Goal: Task Accomplishment & Management: Manage account settings

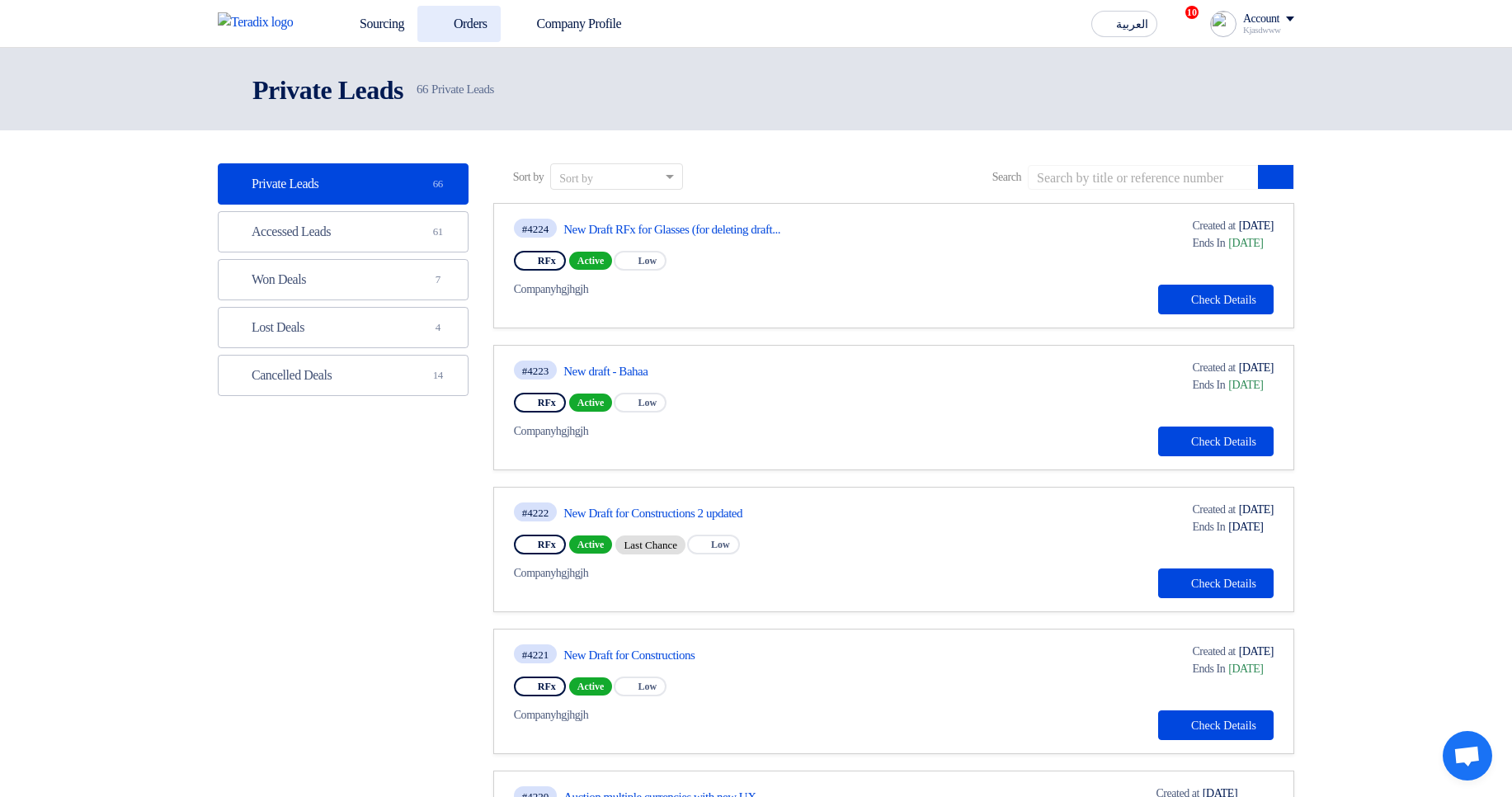
click at [468, 21] on link "Orders" at bounding box center [459, 23] width 84 height 36
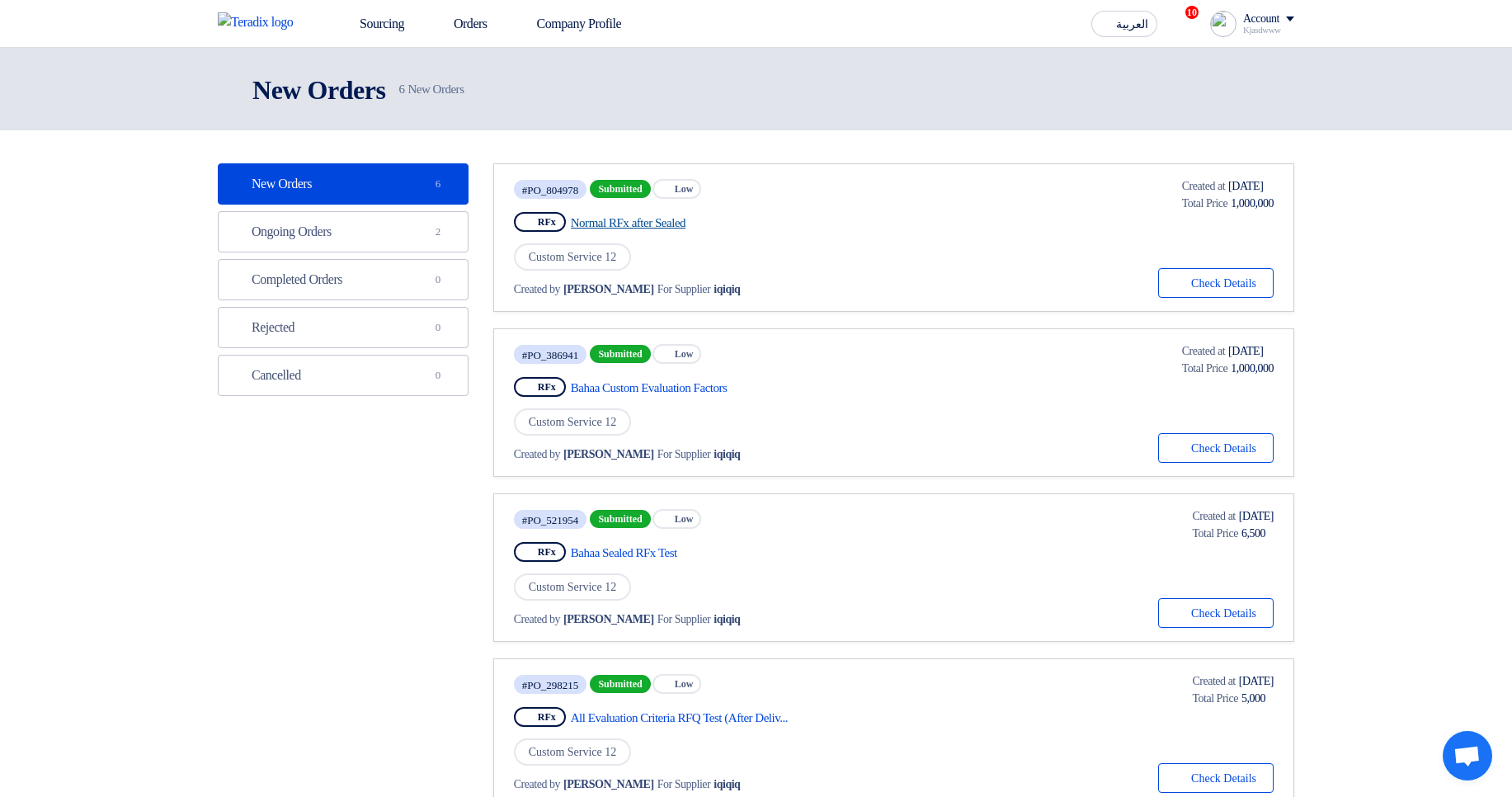
click at [650, 225] on link "Normal RFx after Sealed" at bounding box center [725, 222] width 309 height 15
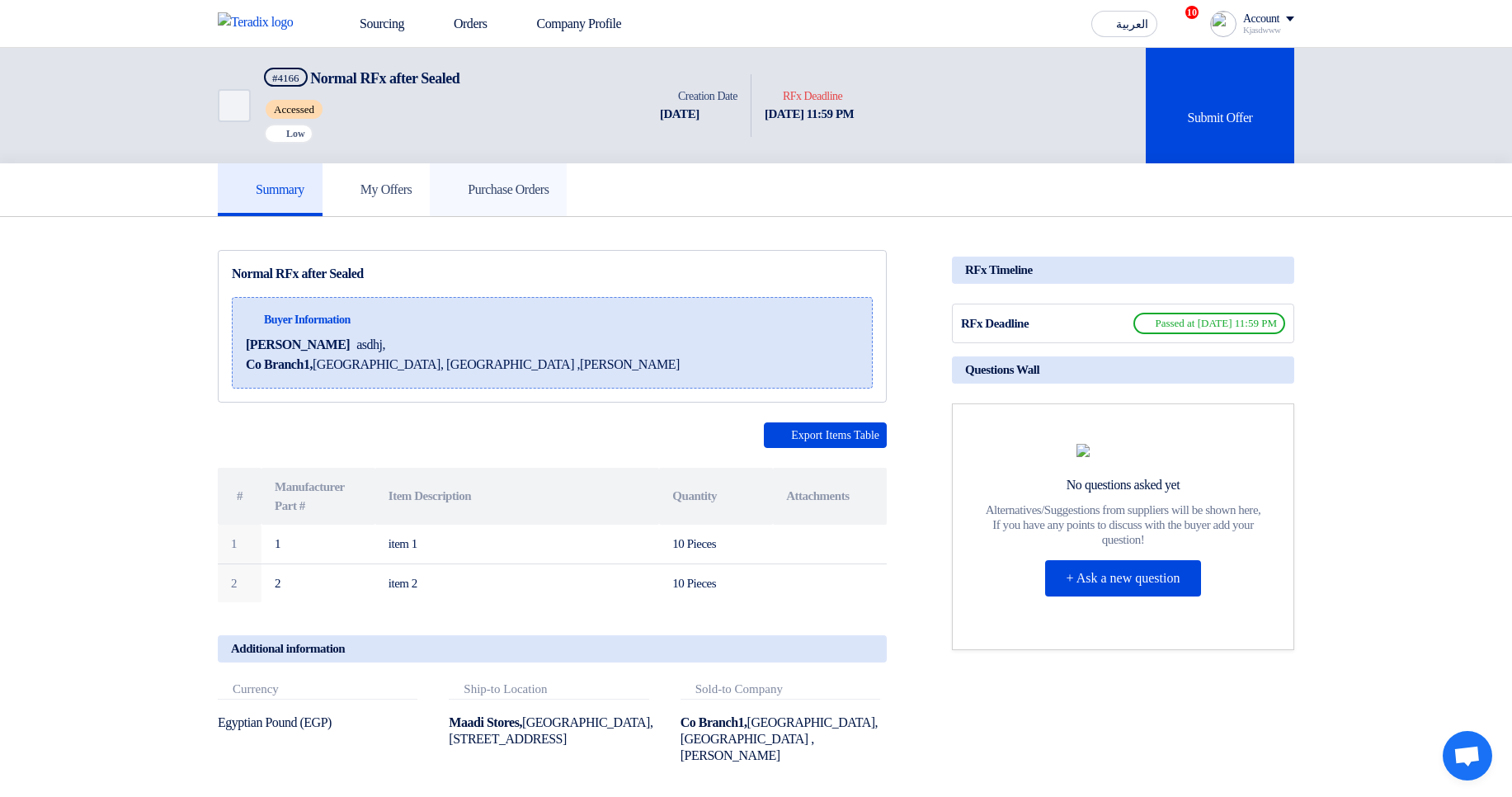
click at [465, 183] on icon at bounding box center [456, 188] width 17 height 17
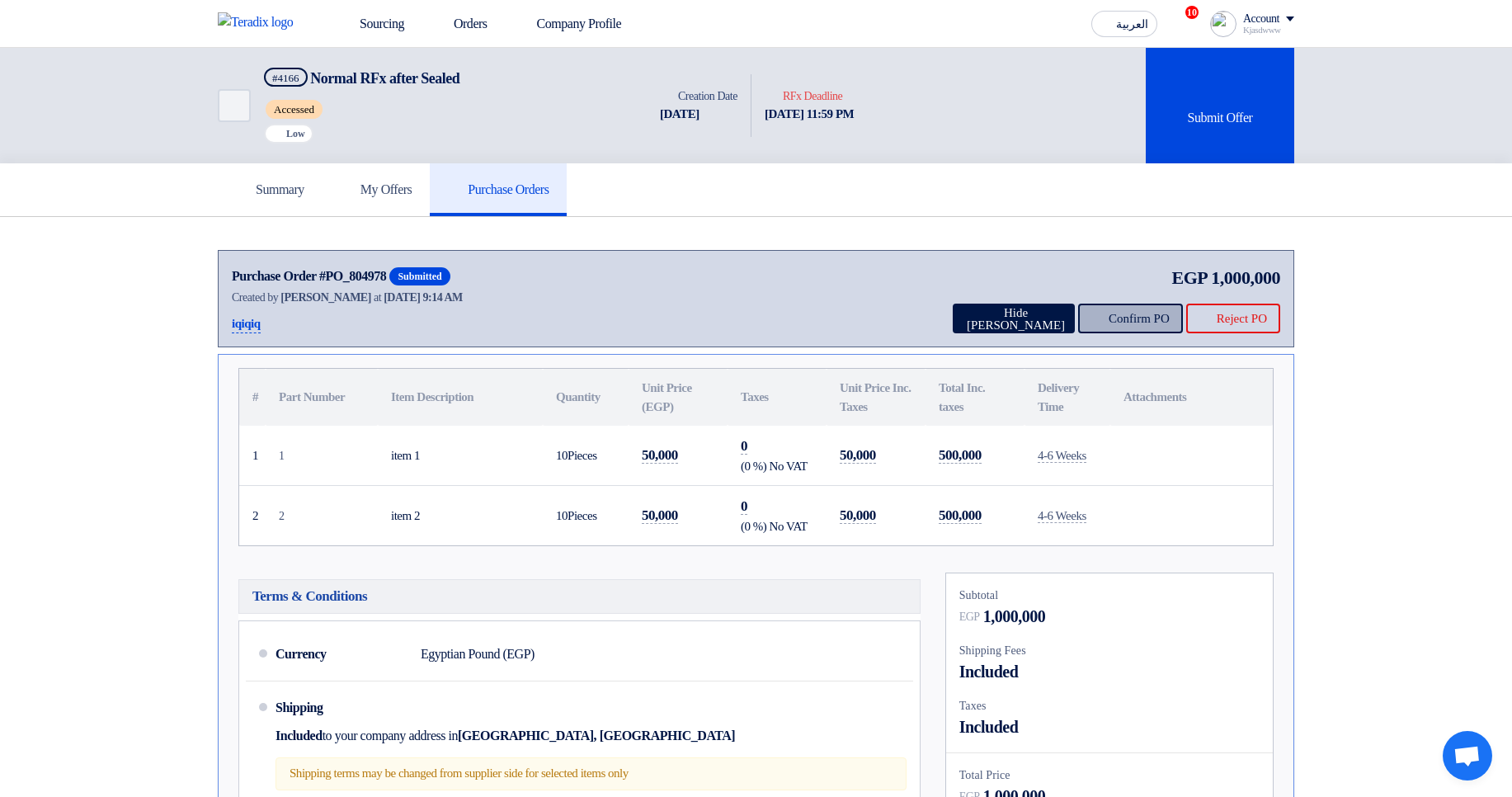
click at [1118, 308] on button "Confirm PO" at bounding box center [1130, 318] width 105 height 29
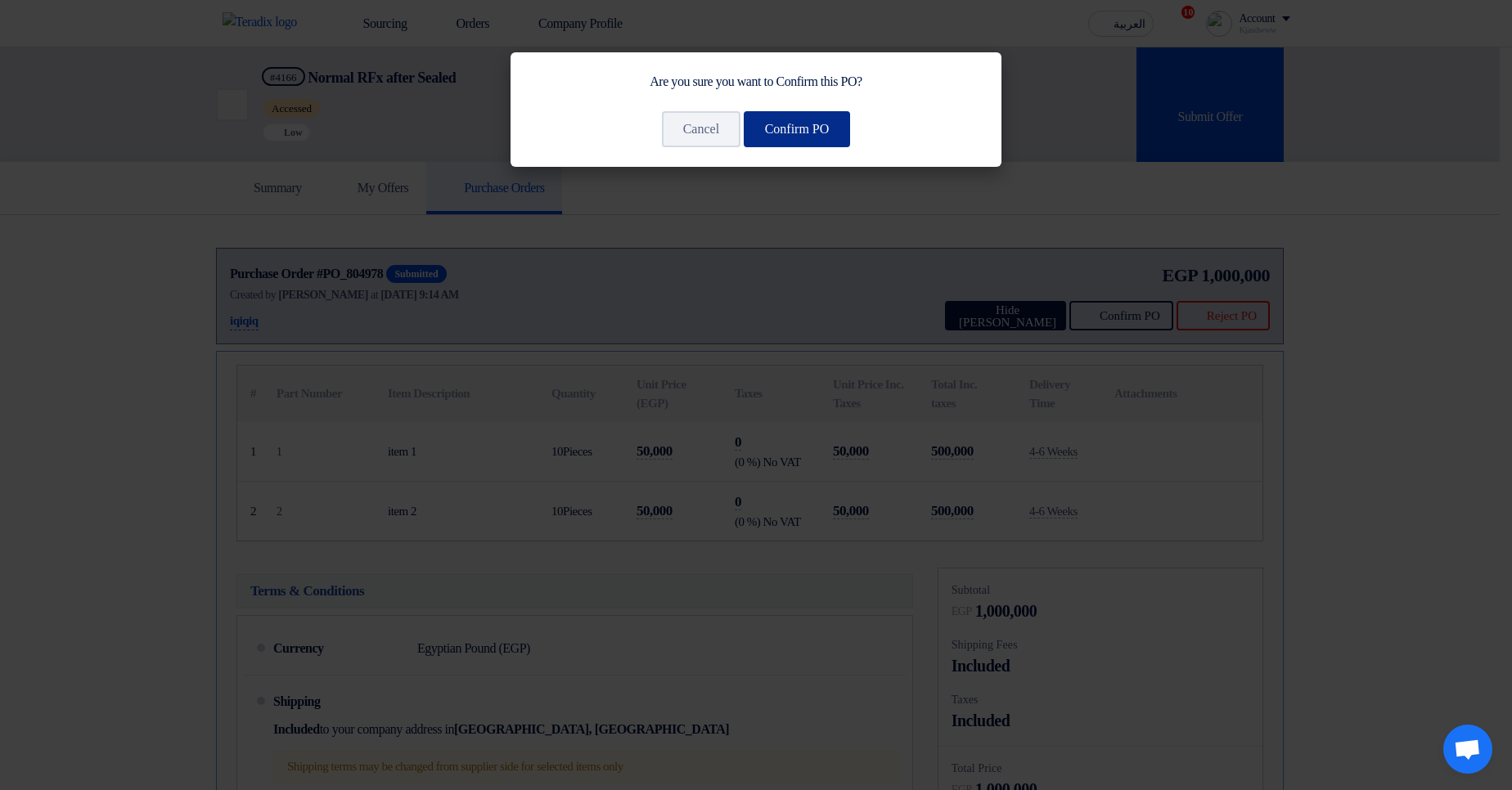
click at [790, 126] on button "Confirm PO" at bounding box center [797, 129] width 107 height 36
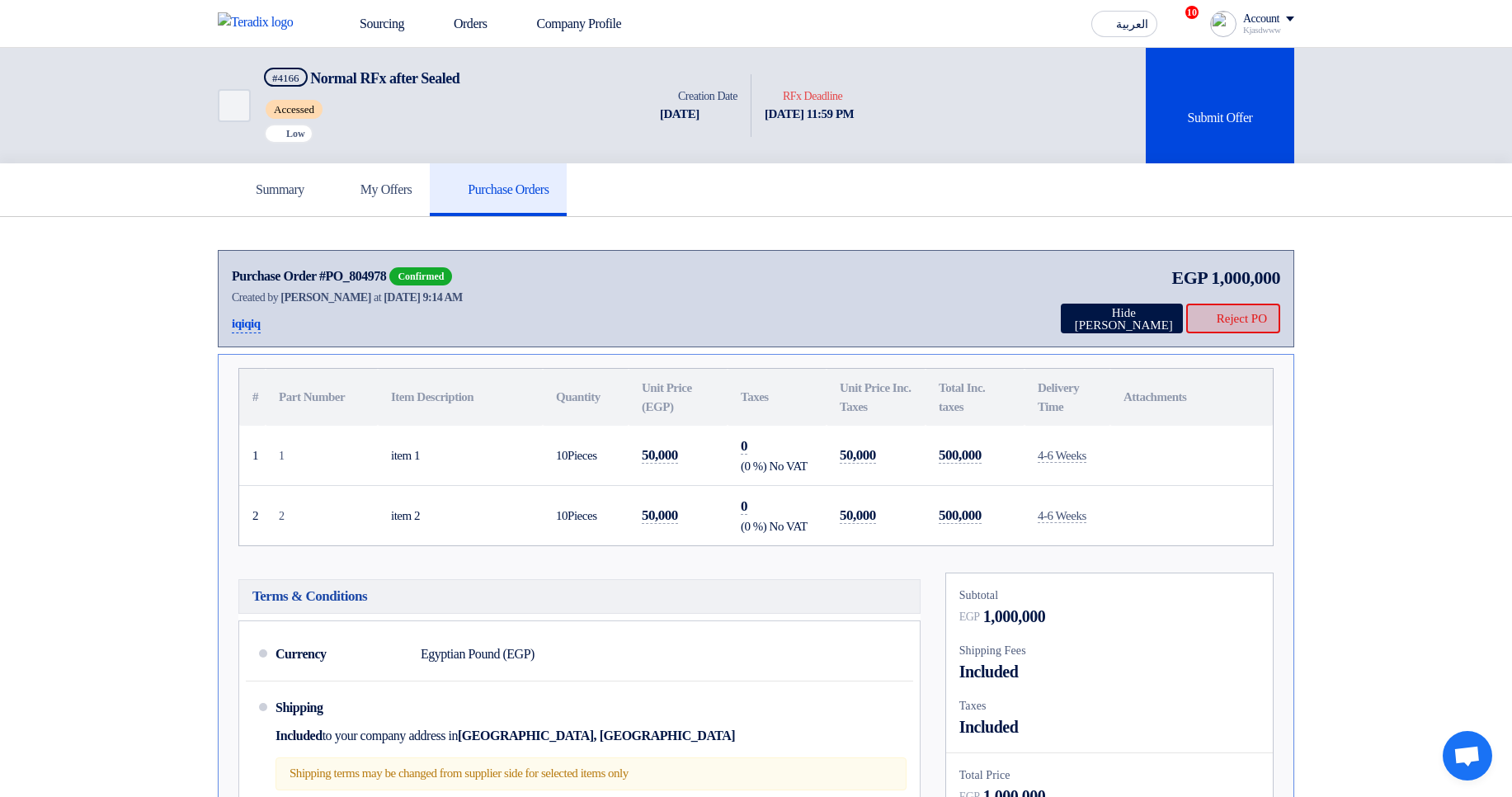
click at [1240, 318] on button "Reject PO" at bounding box center [1233, 318] width 94 height 29
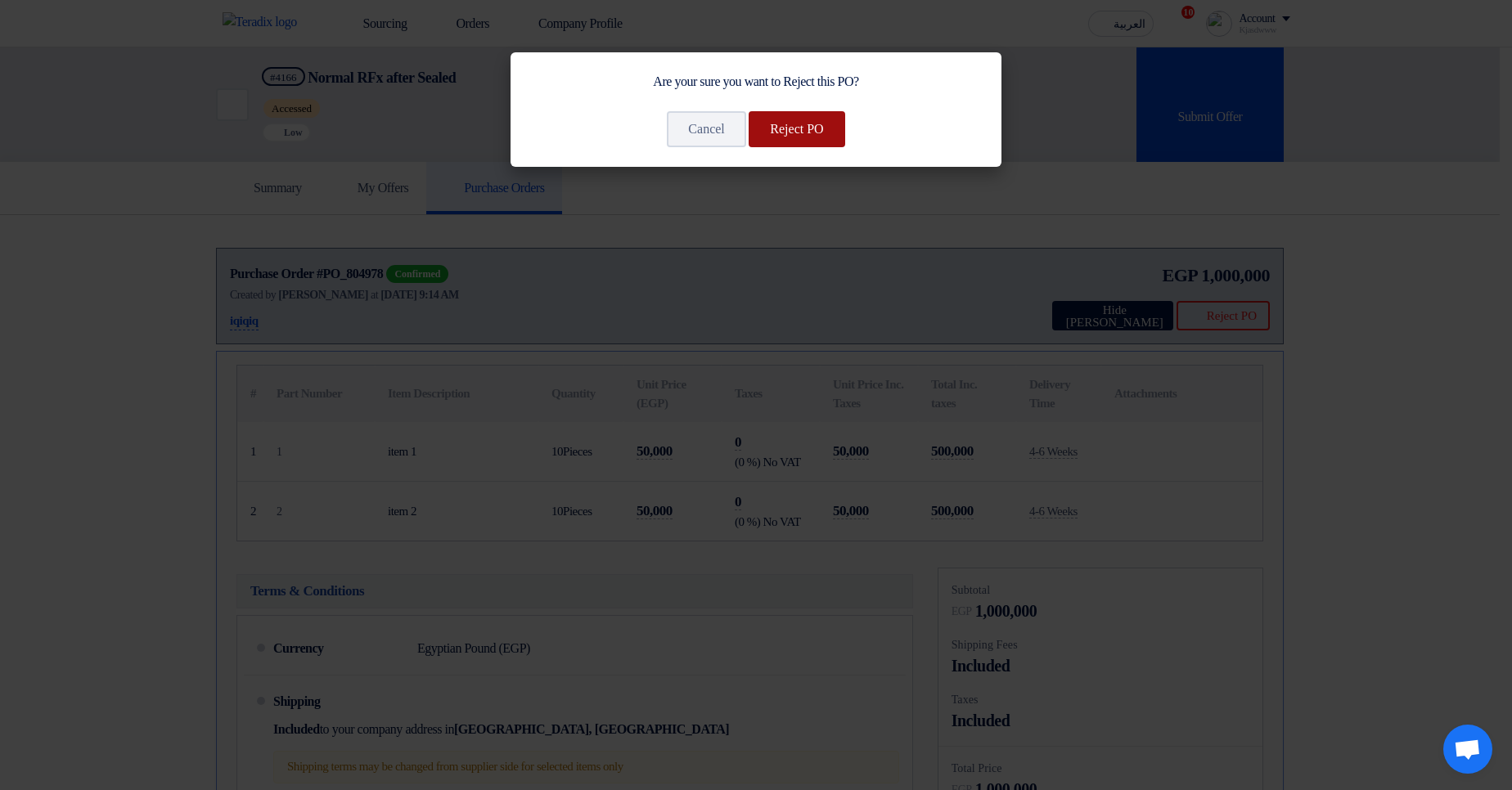
click at [812, 131] on button "Reject PO" at bounding box center [797, 129] width 96 height 36
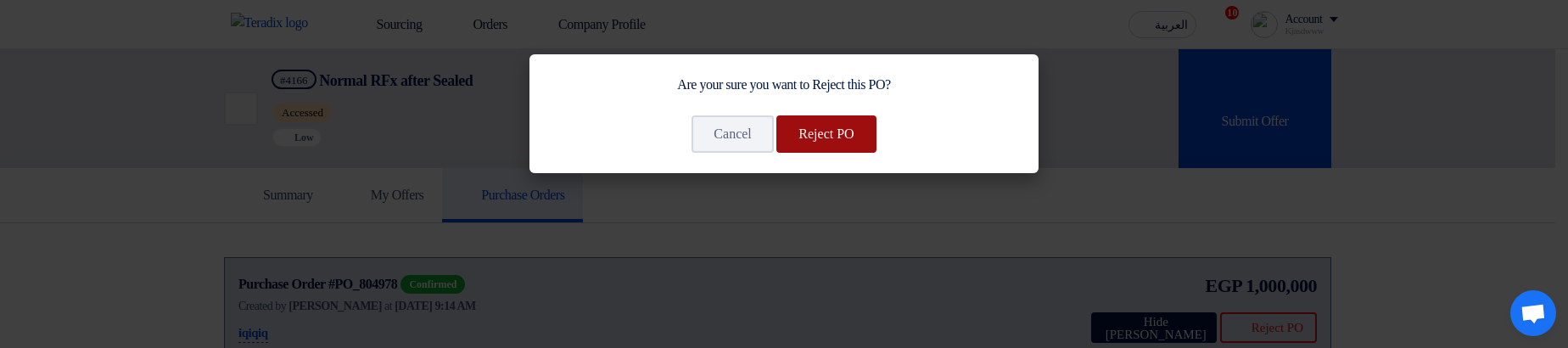
click at [842, 137] on button "Reject PO" at bounding box center [826, 133] width 100 height 37
click at [832, 142] on button "Reject PO" at bounding box center [826, 133] width 100 height 37
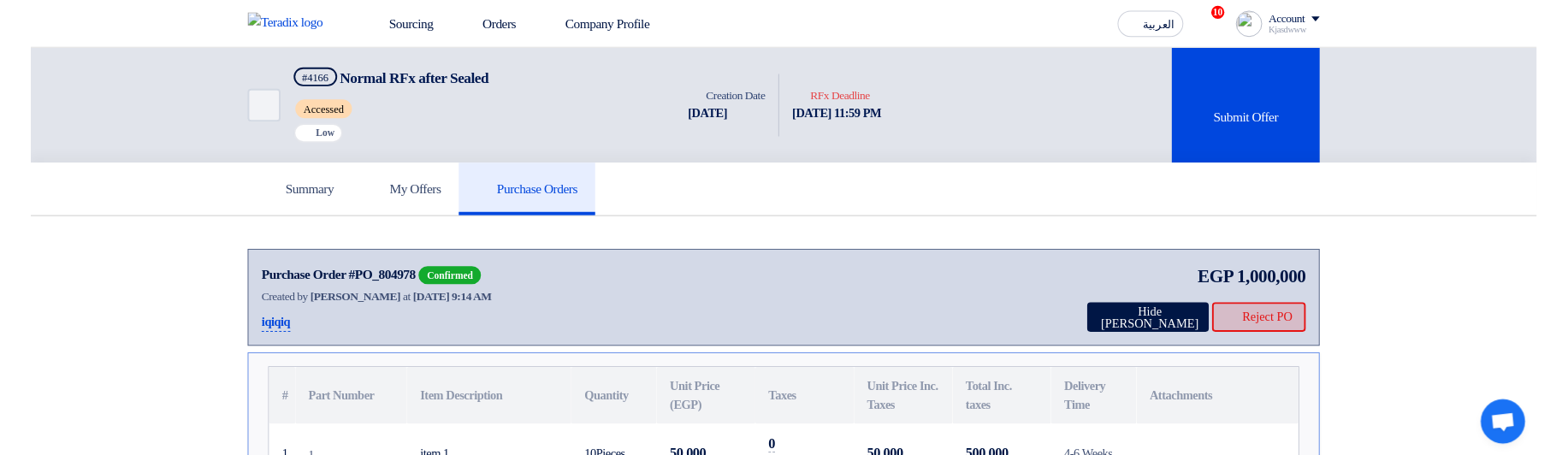
scroll to position [102, 0]
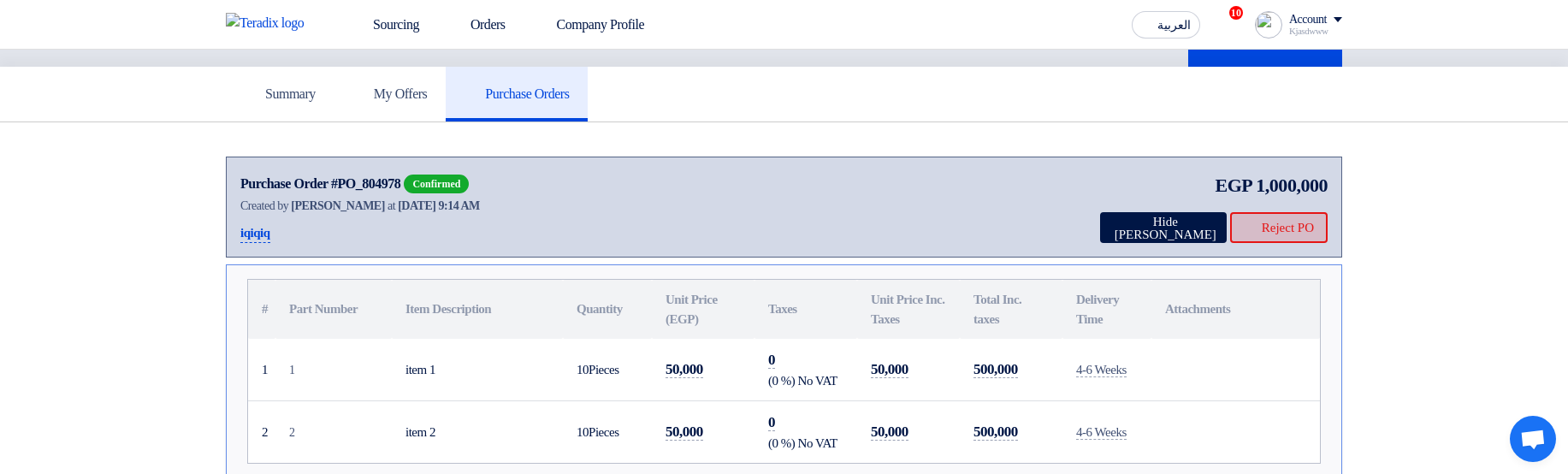
click at [1291, 220] on button "Reject PO" at bounding box center [1279, 227] width 98 height 30
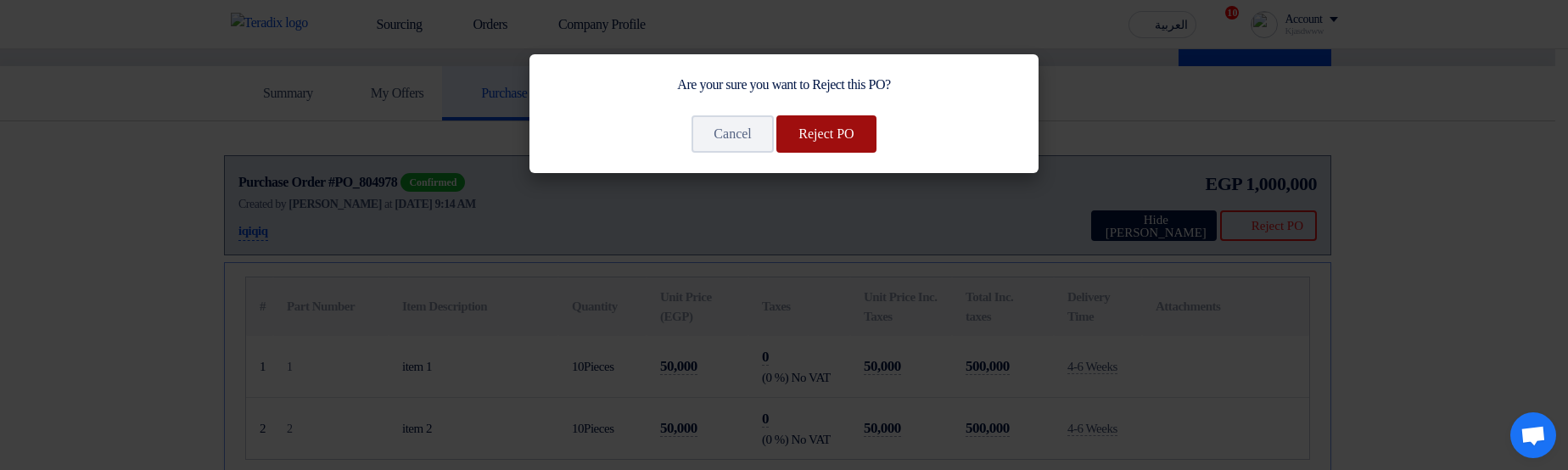
click at [848, 137] on button "Reject PO" at bounding box center [826, 134] width 100 height 37
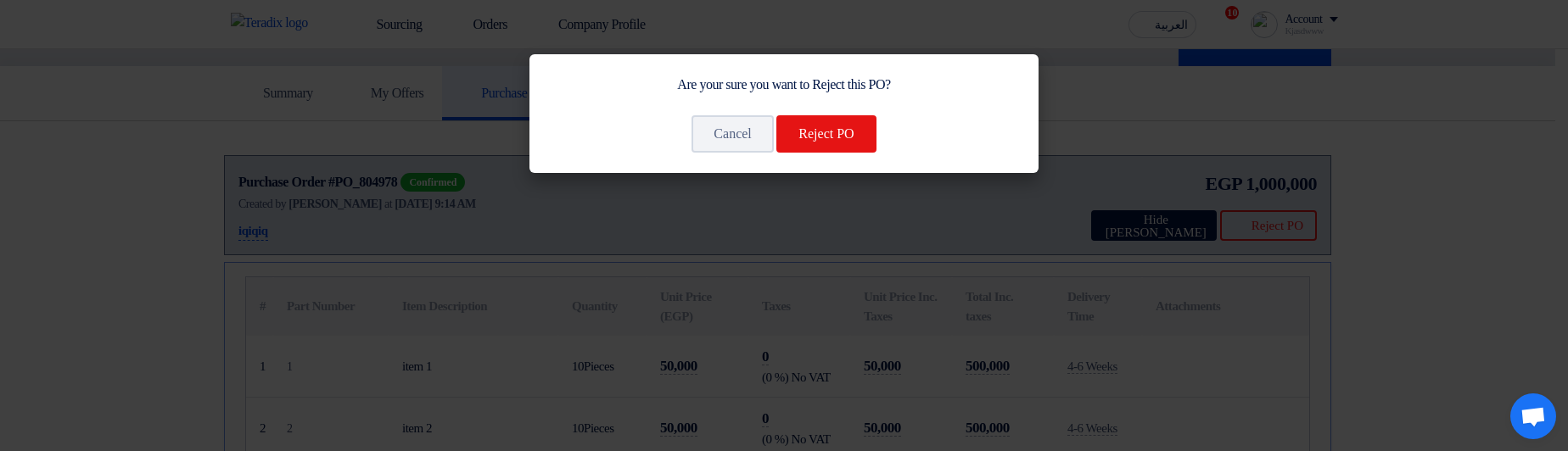
click at [1227, 146] on modal-container "Are your sure you want to Reject this PO? Cancel Reject PO" at bounding box center [784, 226] width 1568 height 451
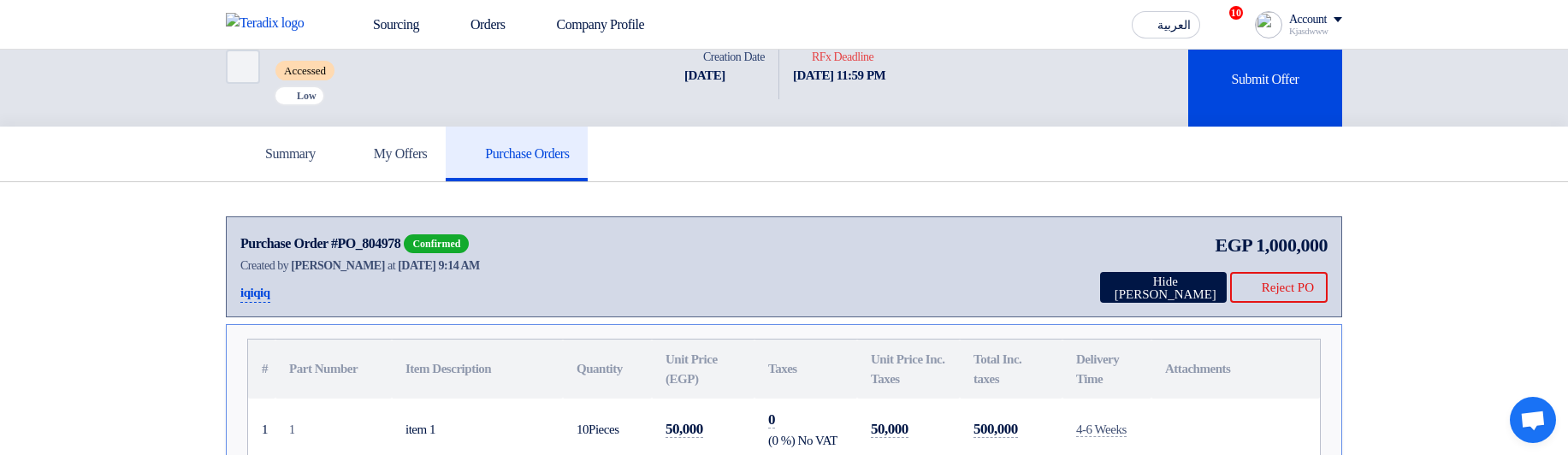
scroll to position [0, 0]
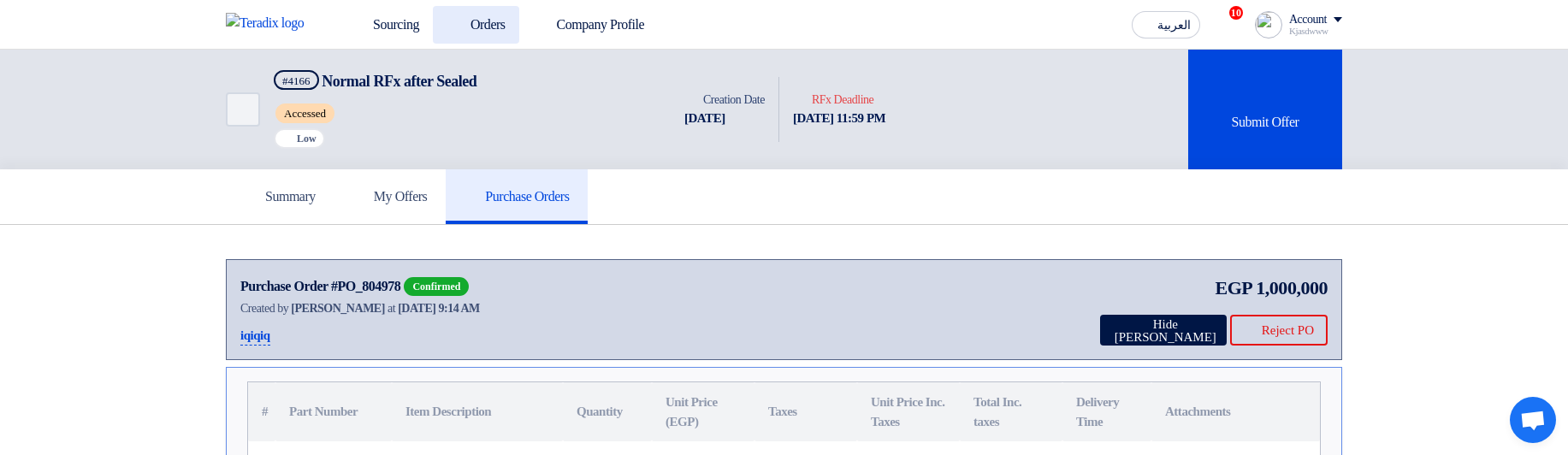
click at [475, 22] on link "Orders" at bounding box center [476, 24] width 87 height 38
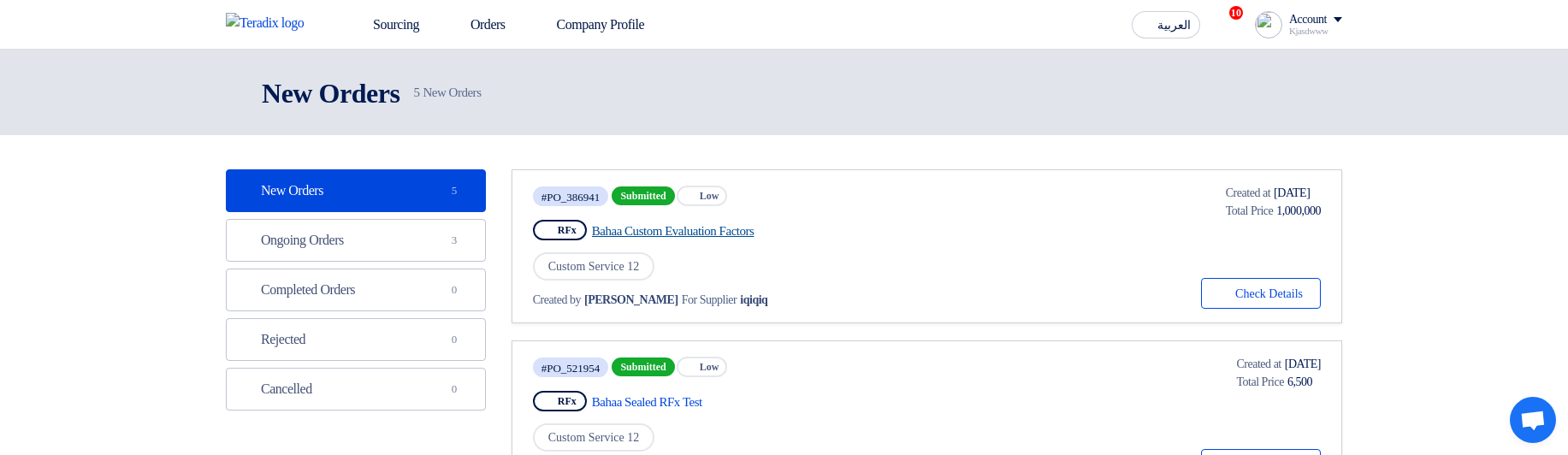
click at [707, 233] on link "Bahaa Custom Evaluation Factors" at bounding box center [752, 230] width 321 height 16
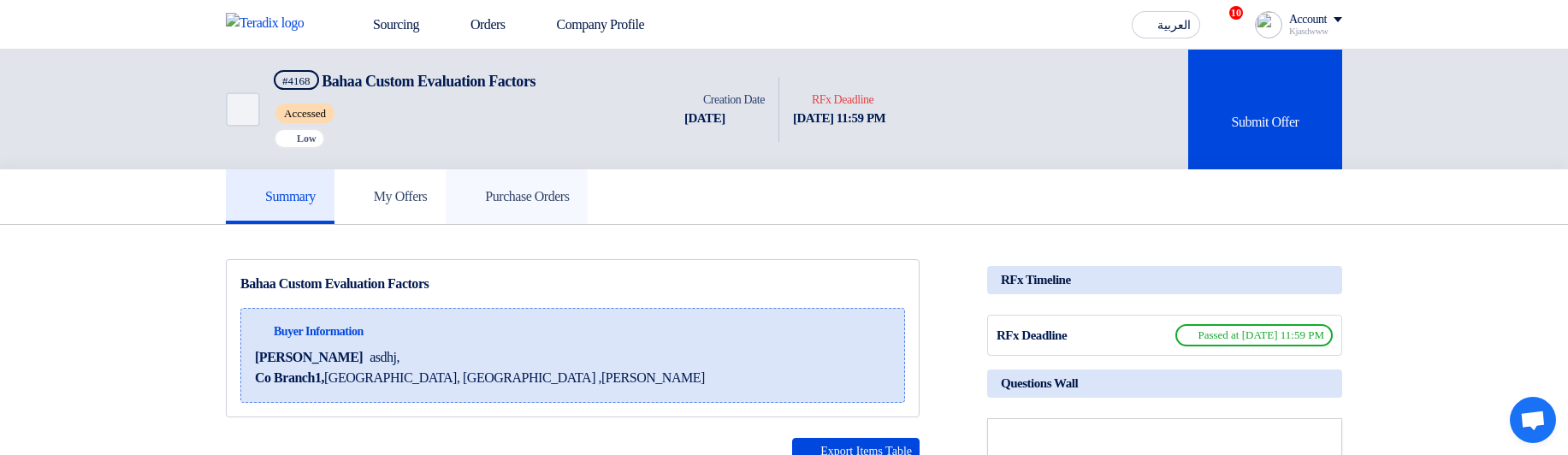
click at [535, 214] on link "Purchase Orders" at bounding box center [517, 196] width 142 height 54
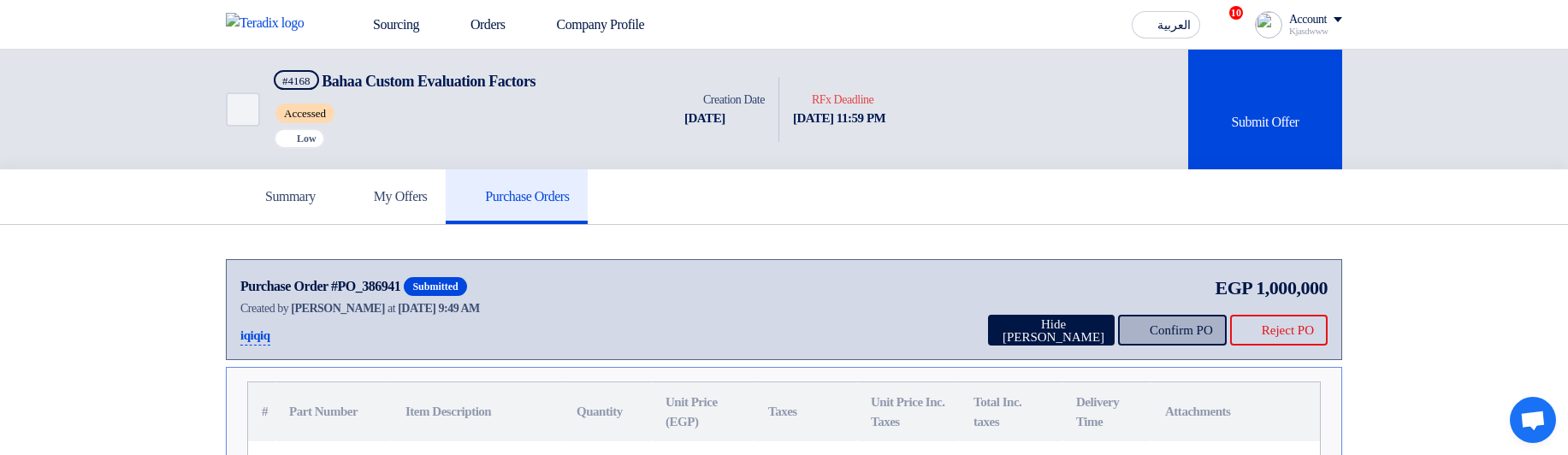
click at [1145, 329] on button "Confirm PO" at bounding box center [1172, 330] width 109 height 30
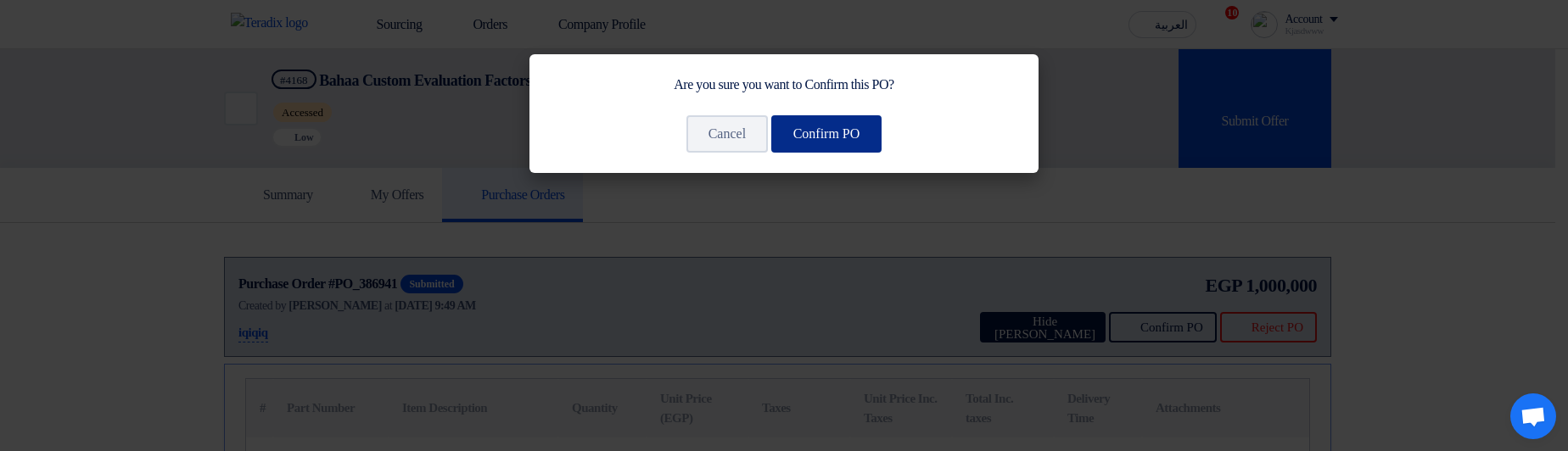
click at [835, 136] on button "Confirm PO" at bounding box center [827, 133] width 111 height 37
